Goal: Find specific page/section: Find specific page/section

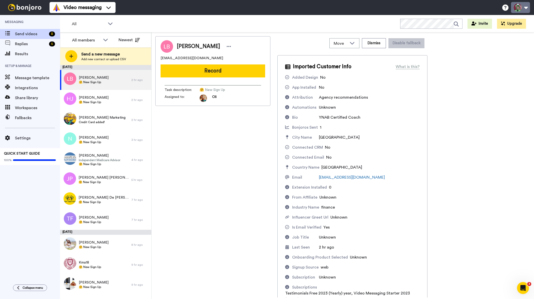
click at [516, 7] on button at bounding box center [520, 7] width 19 height 11
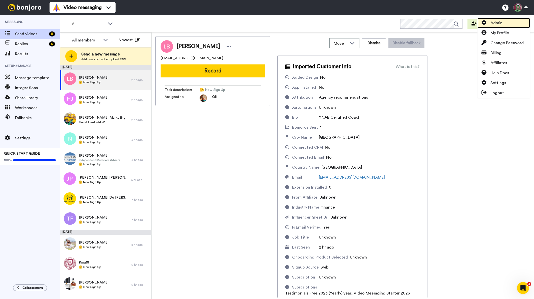
click at [509, 22] on link "Admin" at bounding box center [503, 23] width 53 height 10
